Goal: Task Accomplishment & Management: Complete application form

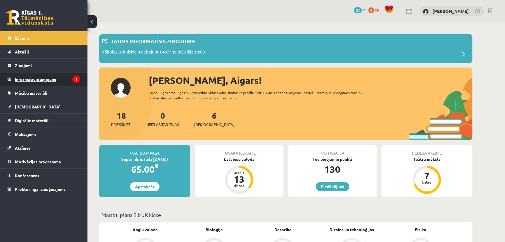
click at [44, 76] on legend "Informatīvie ziņojumi 1" at bounding box center [47, 78] width 65 height 13
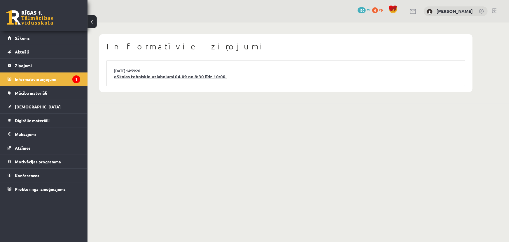
click at [188, 73] on link "eSkolas tehniskie uzlabojumi 04.09 no 8:30 līdz 10:00." at bounding box center [286, 76] width 344 height 7
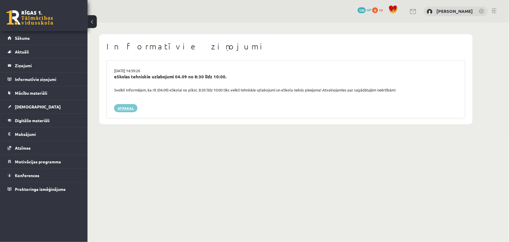
click at [130, 108] on link "Atpakaļ" at bounding box center [125, 108] width 23 height 8
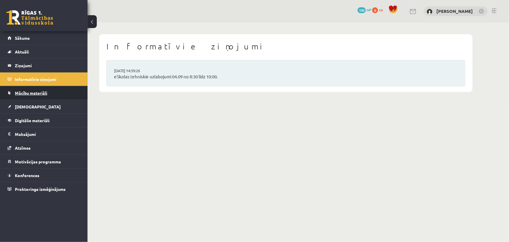
click at [45, 91] on span "Mācību materiāli" at bounding box center [31, 92] width 32 height 5
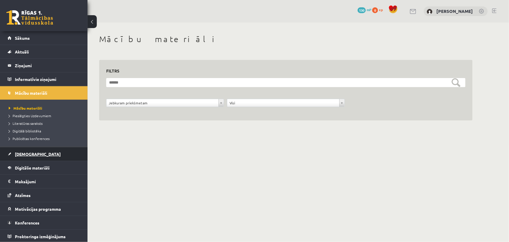
click at [34, 153] on link "[DEMOGRAPHIC_DATA]" at bounding box center [44, 153] width 73 height 13
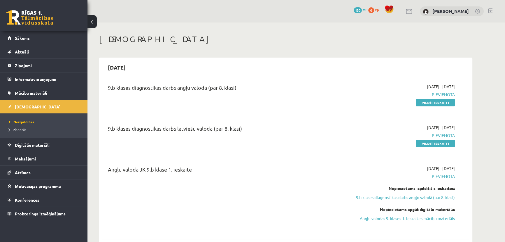
scroll to position [26, 0]
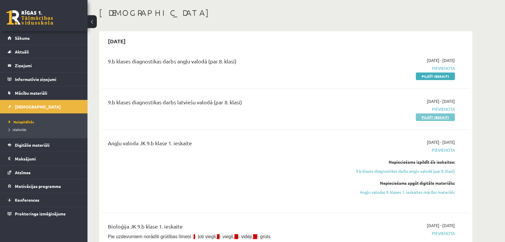
click at [435, 117] on link "Pildīt ieskaiti" at bounding box center [435, 117] width 39 height 8
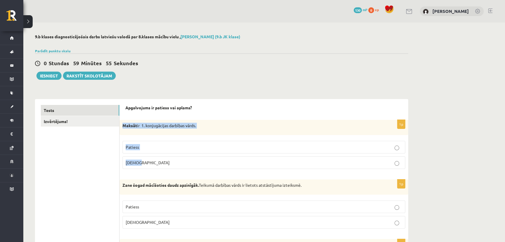
drag, startPoint x: 122, startPoint y: 127, endPoint x: 153, endPoint y: 160, distance: 44.4
click at [153, 160] on div "1p Maksāt ir 1. konjugācijas darbības vārds. Patiess Aplams" at bounding box center [264, 147] width 289 height 54
copy div "Maksāt ir 1. konjugācijas darbības vārds. Patiess Aplams"
click at [165, 158] on label "Aplams" at bounding box center [264, 162] width 283 height 13
click at [174, 163] on p "Aplams" at bounding box center [264, 162] width 277 height 6
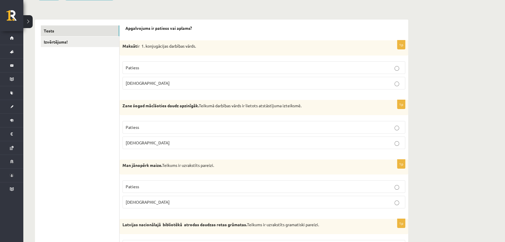
scroll to position [106, 0]
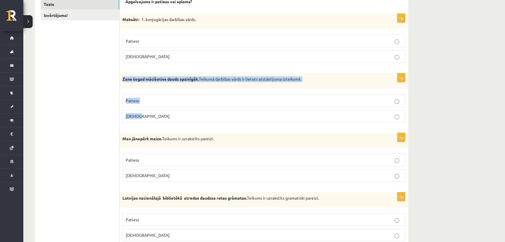
drag, startPoint x: 128, startPoint y: 85, endPoint x: 150, endPoint y: 115, distance: 37.2
click at [150, 115] on div "1p Zane šogad mācīšoties daudz apzinīgāk. Teikumā darbības vārds ir lietots ats…" at bounding box center [264, 100] width 289 height 54
copy div "Zane šogad mācīšoties daudz apzinīgāk. Teikumā darbības vārds ir lietots atstās…"
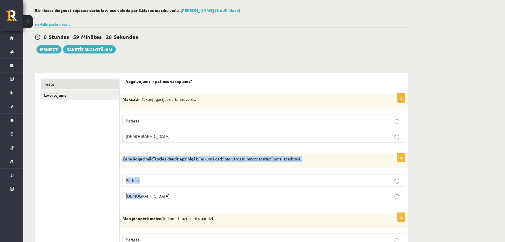
scroll to position [53, 0]
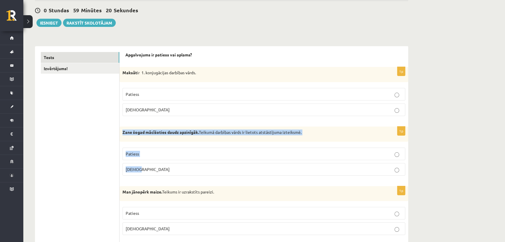
click at [279, 155] on p "Patiess" at bounding box center [264, 154] width 277 height 6
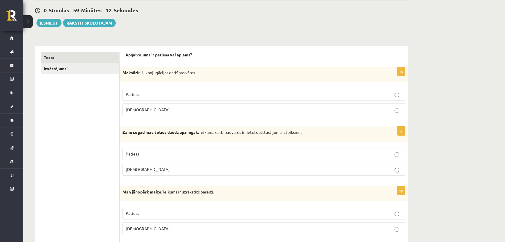
click at [173, 118] on div "1p Maksāt ir 1. konjugācijas darbības vārds. Patiess Aplams" at bounding box center [264, 94] width 289 height 54
click at [204, 167] on p "Aplams" at bounding box center [264, 169] width 277 height 6
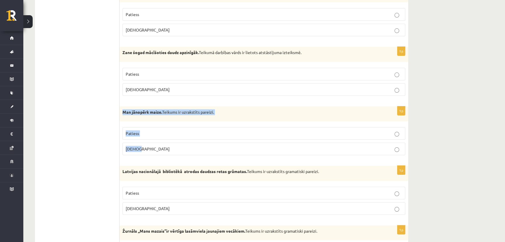
drag, startPoint x: 123, startPoint y: 111, endPoint x: 150, endPoint y: 146, distance: 44.3
click at [150, 146] on div "1p Man jānopērk maize. Teikums ir uzrakstīts pareizi. Patiess Aplams" at bounding box center [264, 133] width 289 height 54
copy div "Man jānopērk maize. Teikums ir uzrakstīts pareizi. Patiess Aplams"
click at [152, 128] on label "Patiess" at bounding box center [264, 133] width 283 height 13
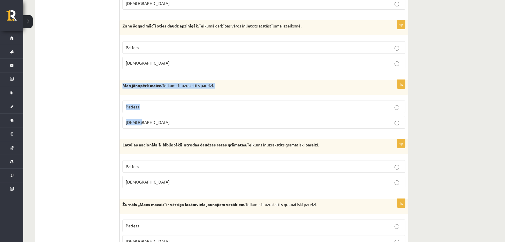
scroll to position [186, 0]
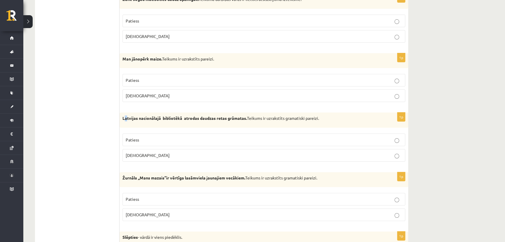
drag, startPoint x: 124, startPoint y: 118, endPoint x: 126, endPoint y: 123, distance: 5.1
click at [126, 123] on div "Latvijas nacionālajā bibliotēkā atrodas daudzas retas grāmatas. Teikums ir uzra…" at bounding box center [264, 119] width 289 height 15
click at [122, 119] on div "Latvijas nacionālajā bibliotēkā atrodas daudzas retas grāmatas. Teikums ir uzra…" at bounding box center [264, 119] width 289 height 15
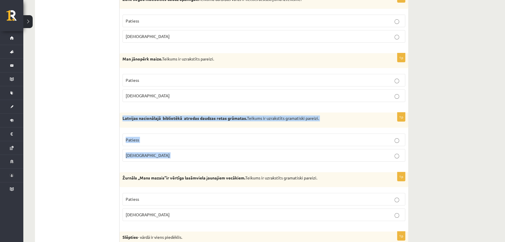
drag, startPoint x: 122, startPoint y: 119, endPoint x: 143, endPoint y: 149, distance: 36.7
click at [143, 150] on div "1p Latvijas nacionālajā bibliotēkā atrodas daudzas retas grāmatas. Teikums ir u…" at bounding box center [264, 139] width 289 height 54
copy form "Latvijas nacionālajā bibliotēkā atrodas daudzas retas grāmatas. Teikums ir uzra…"
click at [166, 139] on p "Patiess" at bounding box center [264, 140] width 277 height 6
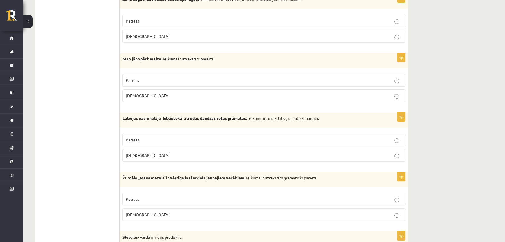
scroll to position [239, 0]
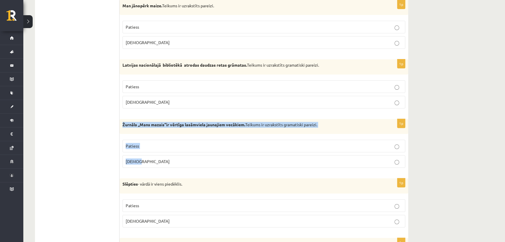
drag, startPoint x: 123, startPoint y: 125, endPoint x: 143, endPoint y: 158, distance: 38.8
click at [143, 158] on div "1p Žurnāls ,,Mans mazais’’ir vērtīga lasāmviela jaunajiem vecākiem. Teikums ir …" at bounding box center [264, 146] width 289 height 54
copy div "Žurnāls ,,Mans mazais’’ir vērtīga lasāmviela jaunajiem vecākiem. Teikums ir uzr…"
click at [150, 162] on p "Aplams" at bounding box center [264, 161] width 277 height 6
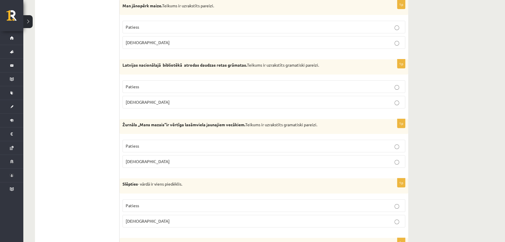
scroll to position [318, 0]
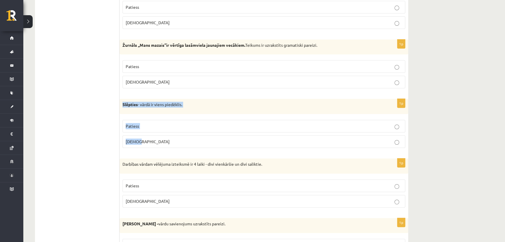
drag, startPoint x: 122, startPoint y: 105, endPoint x: 145, endPoint y: 138, distance: 40.7
click at [145, 138] on div "1p Slēpties - vārdā ir viens piedēklis. Patiess Aplams" at bounding box center [264, 126] width 289 height 54
copy div "Slēpties - vārdā ir viens piedēklis. Patiess Aplams"
click at [157, 126] on p "Patiess" at bounding box center [264, 126] width 277 height 6
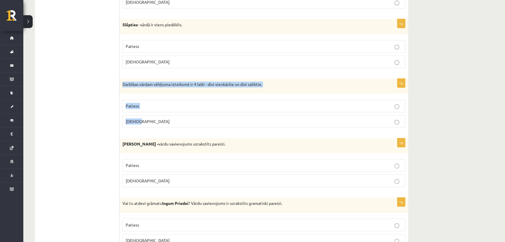
drag, startPoint x: 123, startPoint y: 83, endPoint x: 152, endPoint y: 117, distance: 44.6
click at [152, 117] on div "1p Darbības vārdam vēlējuma izteiksmē ir 4 laiki - divi vienkāršie un divi sali…" at bounding box center [264, 105] width 289 height 54
copy div "Darbības vārdam vēlējuma izteiksmē ir 4 laiki - divi vienkāršie un divi salikti…"
click at [146, 165] on p "Patiess" at bounding box center [264, 165] width 277 height 6
click at [176, 103] on p "Patiess" at bounding box center [264, 106] width 277 height 6
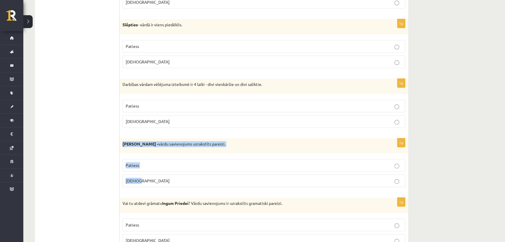
drag, startPoint x: 120, startPoint y: 144, endPoint x: 141, endPoint y: 172, distance: 34.7
click at [141, 172] on div "1p Abģērbu veikals - vārdu savienojums uzrakstīts pareizi. Patiess Aplams" at bounding box center [264, 165] width 289 height 54
copy div "Abģērbu veikals - vārdu savienojums uzrakstīts pareizi. Patiess Aplams"
click at [265, 183] on label "Aplams" at bounding box center [264, 180] width 283 height 13
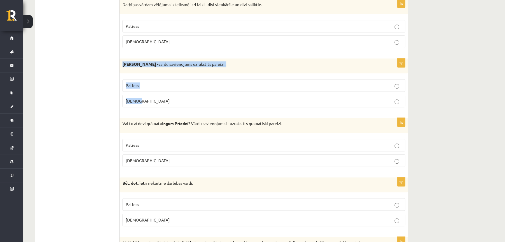
scroll to position [504, 0]
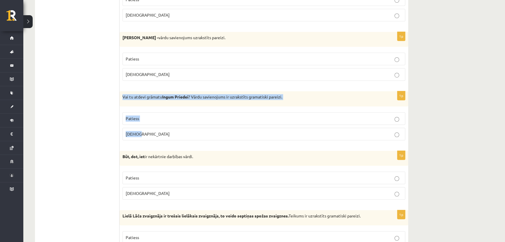
drag, startPoint x: 120, startPoint y: 97, endPoint x: 146, endPoint y: 128, distance: 40.3
click at [146, 128] on div "1p Vai tu atdevi grāmatu Ingum Priedei ? Vārdu savienojums ir uzrakstīts gramat…" at bounding box center [264, 118] width 289 height 54
copy div "Vai tu atdevi grāmatu Ingum Priedei ? Vārdu savienojums ir uzrakstīts gramatisk…"
click at [176, 117] on p "Patiess" at bounding box center [264, 118] width 277 height 6
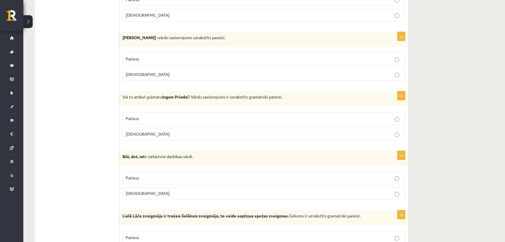
scroll to position [530, 0]
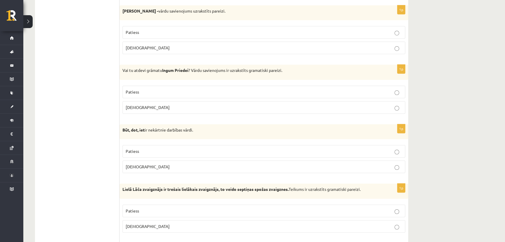
click at [174, 109] on label "Aplams" at bounding box center [264, 107] width 283 height 13
click at [178, 90] on p "Patiess" at bounding box center [264, 92] width 277 height 6
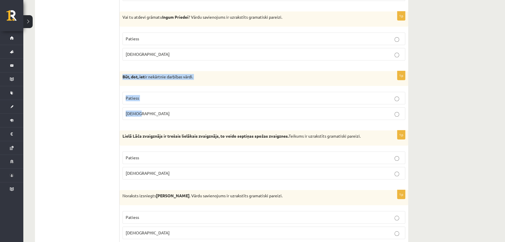
drag, startPoint x: 122, startPoint y: 78, endPoint x: 151, endPoint y: 106, distance: 40.6
click at [151, 106] on div "1p Būt, dot, iet ir nekārtnie darbības vārdi. Patiess Aplams" at bounding box center [264, 98] width 289 height 54
copy div "Būt, dot, iet ir nekārtnie darbības vārdi. Patiess Aplams"
click at [161, 154] on p "Patiess" at bounding box center [264, 157] width 277 height 6
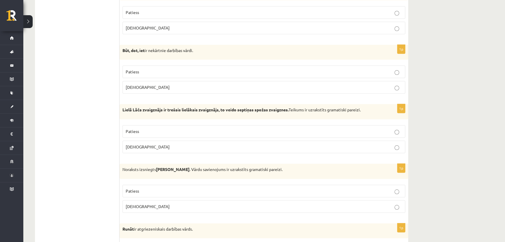
scroll to position [663, 0]
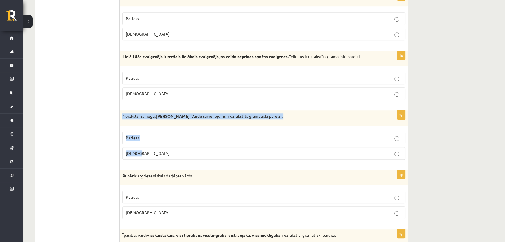
drag, startPoint x: 123, startPoint y: 116, endPoint x: 143, endPoint y: 146, distance: 36.5
click at [143, 146] on div "1p Noraksts izsniegts Jurim Cinkum . Vārdu savienojums ir uzrakstīts gramatiski…" at bounding box center [264, 137] width 289 height 54
click at [169, 141] on label "Patiess" at bounding box center [264, 137] width 283 height 13
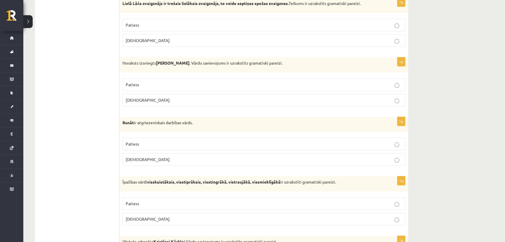
scroll to position [742, 0]
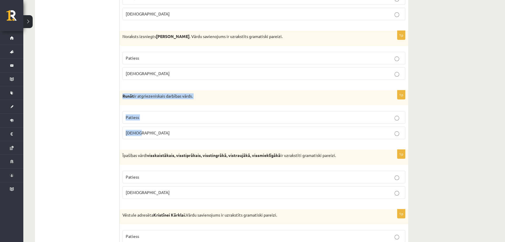
drag, startPoint x: 120, startPoint y: 95, endPoint x: 150, endPoint y: 129, distance: 45.0
click at [150, 129] on div "1p Runāt ir atgriezeniskais darbības vārds. Patiess Aplams" at bounding box center [264, 117] width 289 height 54
click at [150, 118] on p "Patiess" at bounding box center [264, 117] width 277 height 6
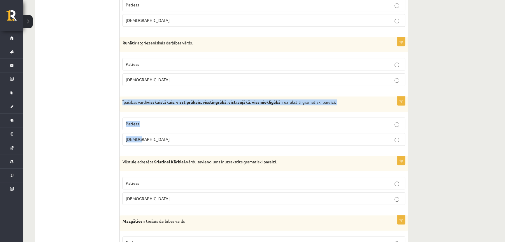
drag, startPoint x: 122, startPoint y: 102, endPoint x: 142, endPoint y: 132, distance: 35.8
click at [142, 132] on div "1p Īpašības vārdi visskaistākais, visstiprākais, visstingrākā, vistraujākā, vis…" at bounding box center [264, 123] width 289 height 54
click at [163, 123] on p "Patiess" at bounding box center [264, 123] width 277 height 6
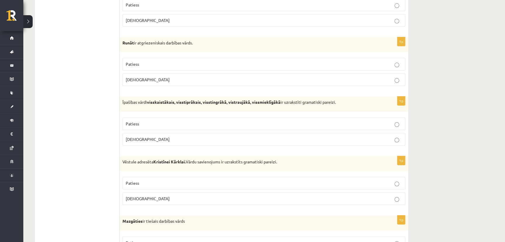
scroll to position [875, 0]
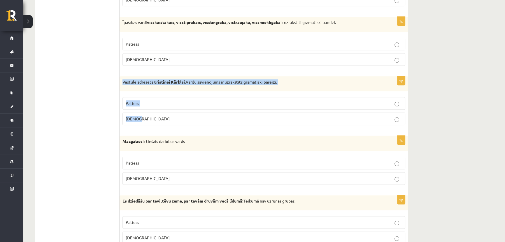
drag, startPoint x: 123, startPoint y: 82, endPoint x: 145, endPoint y: 111, distance: 36.2
click at [145, 111] on div "1p Vēstule adresēta Kristīnei Kārklai. Vārdu savienojums ir uzrakstīts gramatis…" at bounding box center [264, 103] width 289 height 54
click at [176, 108] on label "Patiess" at bounding box center [264, 103] width 283 height 13
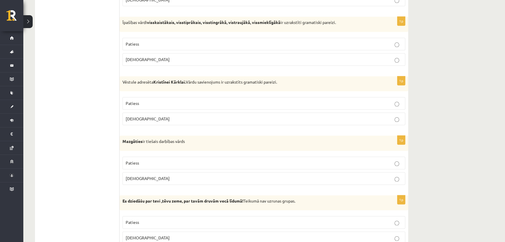
scroll to position [901, 0]
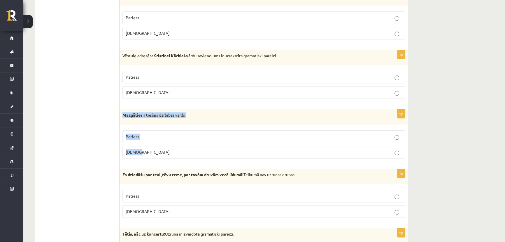
drag, startPoint x: 121, startPoint y: 115, endPoint x: 144, endPoint y: 143, distance: 35.9
click at [144, 143] on div "1p Mazgāties ir tiešais darbības vārds Patiess Aplams" at bounding box center [264, 136] width 289 height 54
click at [200, 152] on p "Aplams" at bounding box center [264, 152] width 277 height 6
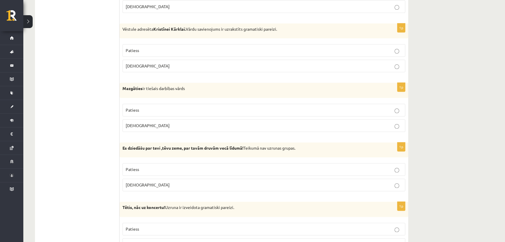
click at [162, 110] on p "Patiess" at bounding box center [264, 110] width 277 height 6
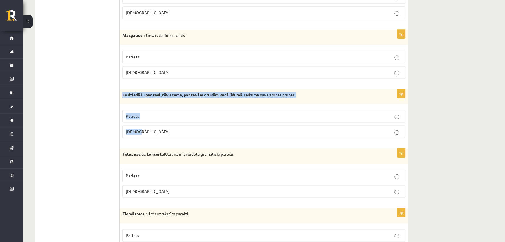
drag, startPoint x: 122, startPoint y: 95, endPoint x: 140, endPoint y: 128, distance: 37.7
click at [140, 128] on div "1p Es dziedāšu par tevi ,tēvu zeme, par tavām druvām vecā līdumā! Teikumā nav u…" at bounding box center [264, 116] width 289 height 54
click at [178, 130] on p "Aplams" at bounding box center [264, 131] width 277 height 6
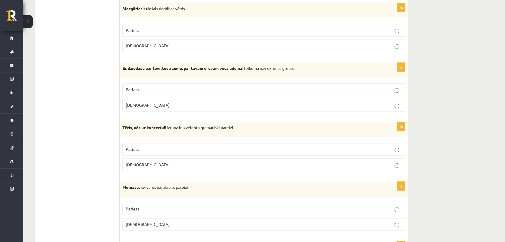
scroll to position [1061, 0]
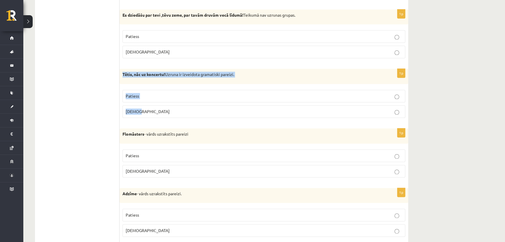
drag, startPoint x: 123, startPoint y: 74, endPoint x: 160, endPoint y: 104, distance: 48.6
click at [160, 104] on div "1p Tētis, nāc uz koncertu! Uzruna ir izveidota gramatiski pareizi. Patiess Apla…" at bounding box center [264, 96] width 289 height 54
click at [131, 81] on div "Tētis, nāc uz koncertu! Uzruna ir izveidota gramatiski pareizi." at bounding box center [264, 76] width 289 height 15
click at [148, 109] on p "Aplams" at bounding box center [264, 111] width 277 height 6
click at [174, 95] on p "Patiess" at bounding box center [264, 96] width 277 height 6
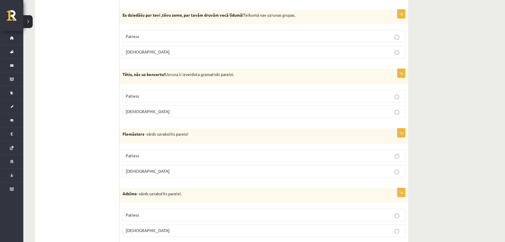
scroll to position [1114, 0]
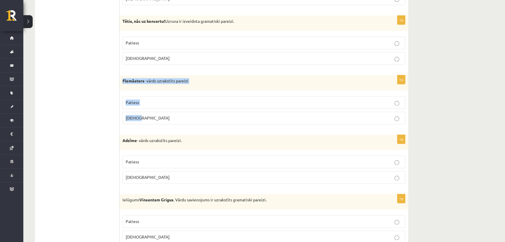
drag, startPoint x: 122, startPoint y: 80, endPoint x: 144, endPoint y: 113, distance: 39.2
click at [144, 113] on div "1p Flomāsters - vārds uzrakstīts pareizi Patiess Aplams" at bounding box center [264, 102] width 289 height 54
click at [165, 120] on label "Aplams" at bounding box center [264, 117] width 283 height 13
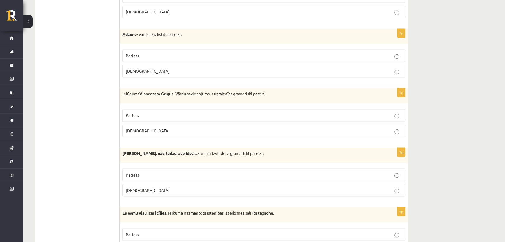
scroll to position [1193, 0]
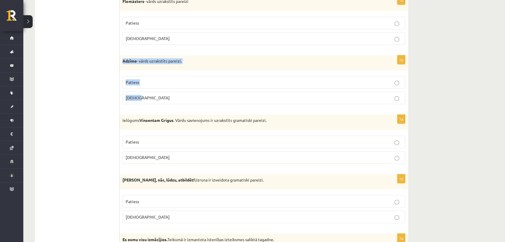
drag, startPoint x: 122, startPoint y: 61, endPoint x: 144, endPoint y: 94, distance: 39.3
click at [144, 94] on div "1p Adzīme - vārds uzrakstīts pareizi. Patiess Aplams" at bounding box center [264, 82] width 289 height 54
click at [159, 83] on p "Patiess" at bounding box center [264, 82] width 277 height 6
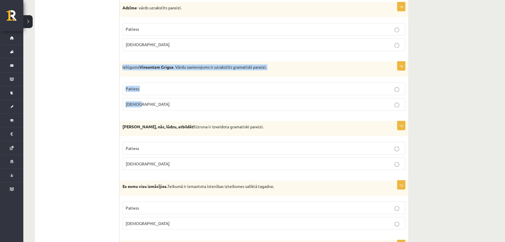
drag, startPoint x: 122, startPoint y: 65, endPoint x: 144, endPoint y: 94, distance: 35.6
click at [144, 95] on div "1p Ielūgums Vinsentam Grigus . Vārdu savienojums ir uzrakstīts gramatiski parei…" at bounding box center [264, 88] width 289 height 54
click at [178, 101] on p "Aplams" at bounding box center [264, 104] width 277 height 6
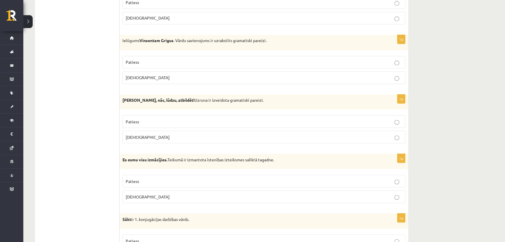
scroll to position [1299, 0]
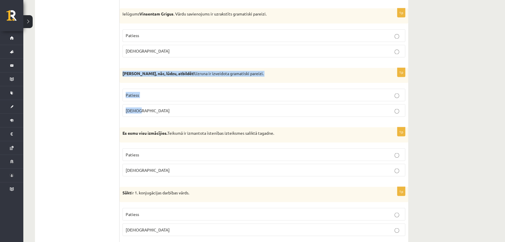
drag, startPoint x: 122, startPoint y: 73, endPoint x: 148, endPoint y: 104, distance: 41.2
click at [148, 105] on div "1p Normunds Bērz, nāc, lūdzu, atbildēt! Uzruna ir izveidota gramatiski pareizi.…" at bounding box center [264, 95] width 289 height 54
click at [152, 108] on p "Aplams" at bounding box center [264, 110] width 277 height 6
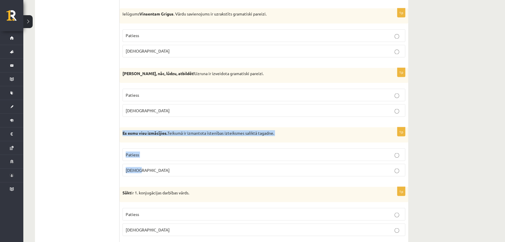
drag, startPoint x: 122, startPoint y: 131, endPoint x: 148, endPoint y: 161, distance: 39.5
click at [148, 161] on div "1p Es esmu visu izmācījies. Teikumā ir izmantota īstenības izteiksmes saliktā t…" at bounding box center [264, 154] width 289 height 54
click at [186, 171] on label "Aplams" at bounding box center [264, 169] width 283 height 13
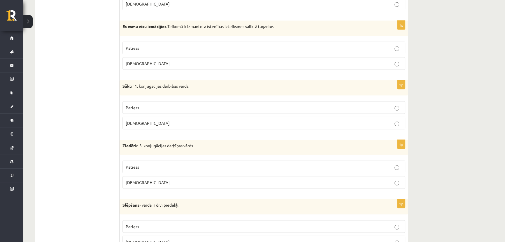
scroll to position [1432, 0]
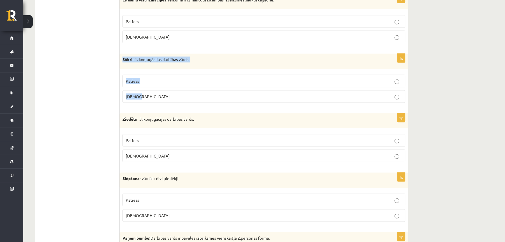
drag, startPoint x: 122, startPoint y: 59, endPoint x: 149, endPoint y: 87, distance: 39.8
click at [149, 87] on div "1p Sākt ir 1. konjugācijas darbības vārds. Patiess Aplams" at bounding box center [264, 81] width 289 height 54
click at [182, 90] on label "Aplams" at bounding box center [264, 96] width 283 height 13
click at [137, 80] on span "Patiess" at bounding box center [132, 80] width 13 height 5
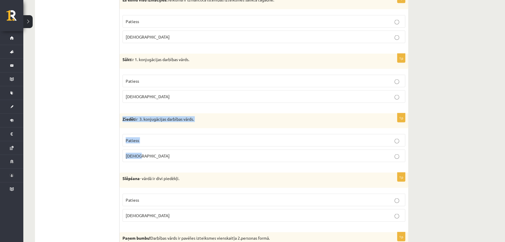
drag, startPoint x: 122, startPoint y: 116, endPoint x: 143, endPoint y: 147, distance: 37.3
click at [144, 148] on div "1p Ziedēt ir 3. konjugācijas darbības vārds. Patiess Aplams" at bounding box center [264, 140] width 289 height 54
click at [191, 161] on fieldset "Patiess Aplams" at bounding box center [264, 147] width 283 height 33
click at [188, 153] on p "Aplams" at bounding box center [264, 156] width 277 height 6
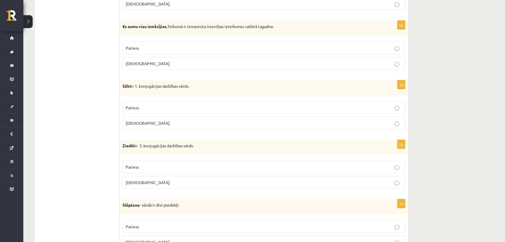
click at [177, 128] on fieldset "Patiess Aplams" at bounding box center [264, 114] width 283 height 33
drag, startPoint x: 122, startPoint y: 143, endPoint x: 151, endPoint y: 172, distance: 41.1
click at [151, 172] on div "1p Ziedēt ir 3. konjugācijas darbības vārds. Patiess Aplams" at bounding box center [264, 167] width 289 height 54
click at [162, 179] on p "Aplams" at bounding box center [264, 182] width 277 height 6
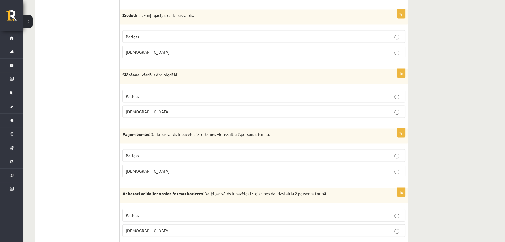
scroll to position [1509, 0]
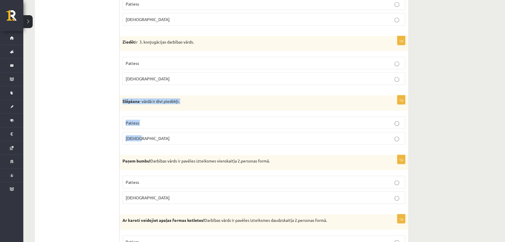
drag, startPoint x: 125, startPoint y: 103, endPoint x: 145, endPoint y: 132, distance: 35.4
click at [145, 132] on div "1p Slēpšana - vārdā ir divi piedēkļi. Patiess Aplams" at bounding box center [264, 122] width 289 height 54
click at [170, 132] on label "Aplams" at bounding box center [264, 138] width 283 height 13
click at [160, 116] on label "Patiess" at bounding box center [264, 122] width 283 height 13
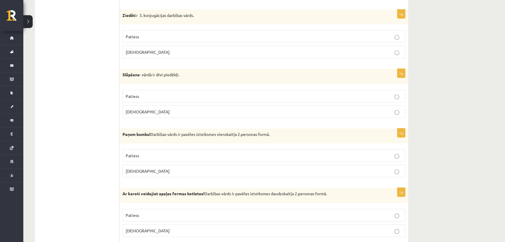
scroll to position [1562, 0]
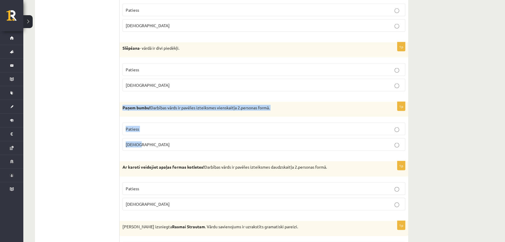
drag, startPoint x: 122, startPoint y: 105, endPoint x: 141, endPoint y: 133, distance: 34.3
click at [141, 133] on div "1p Paņem bumbu! Darbības vārds ir pavēles izteiksmes vienskaitļa 2.personas for…" at bounding box center [264, 129] width 289 height 54
click at [180, 128] on p "Patiess" at bounding box center [264, 129] width 277 height 6
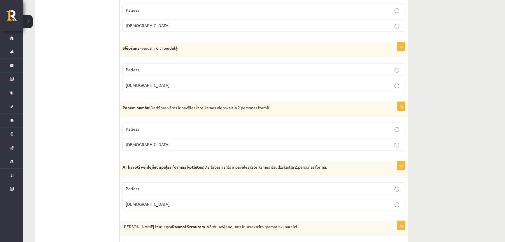
scroll to position [1615, 0]
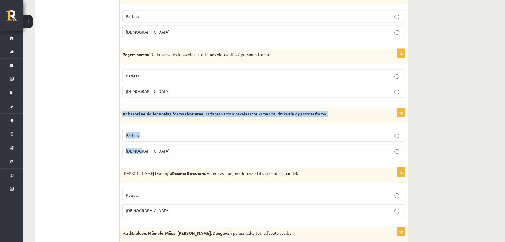
drag, startPoint x: 123, startPoint y: 111, endPoint x: 151, endPoint y: 140, distance: 40.0
click at [151, 140] on div "1p Ar karoti veidojiet apaļas formas kotletes! Darbības vārds ir pavēles izteik…" at bounding box center [264, 135] width 289 height 54
click at [174, 149] on p "Aplams" at bounding box center [264, 151] width 277 height 6
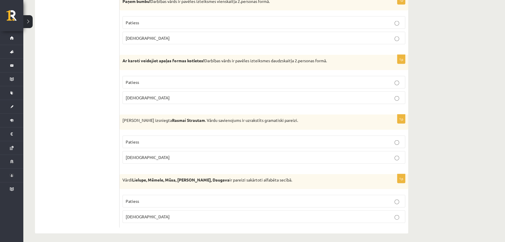
drag, startPoint x: 194, startPoint y: 137, endPoint x: 196, endPoint y: 139, distance: 3.3
click at [194, 139] on p "Patiess" at bounding box center [264, 142] width 277 height 6
click at [188, 199] on p "Patiess" at bounding box center [264, 201] width 277 height 6
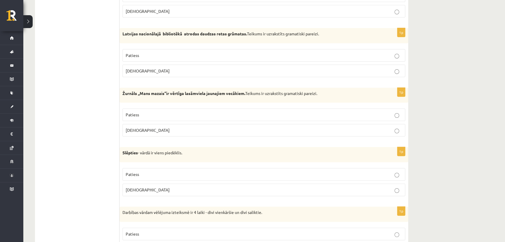
scroll to position [0, 0]
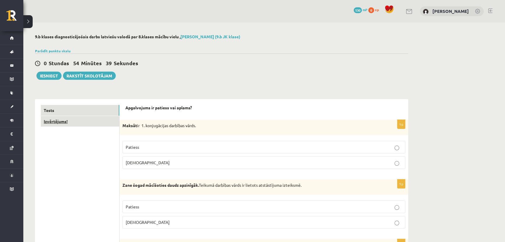
click at [86, 118] on link "Izvērtējums!" at bounding box center [80, 121] width 78 height 11
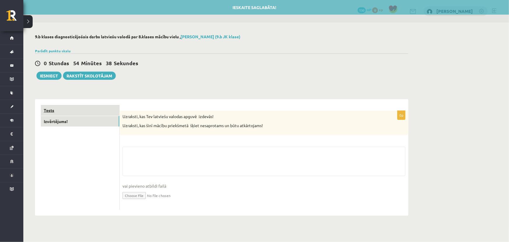
click at [85, 112] on link "Tests" at bounding box center [80, 110] width 78 height 11
